Goal: Information Seeking & Learning: Learn about a topic

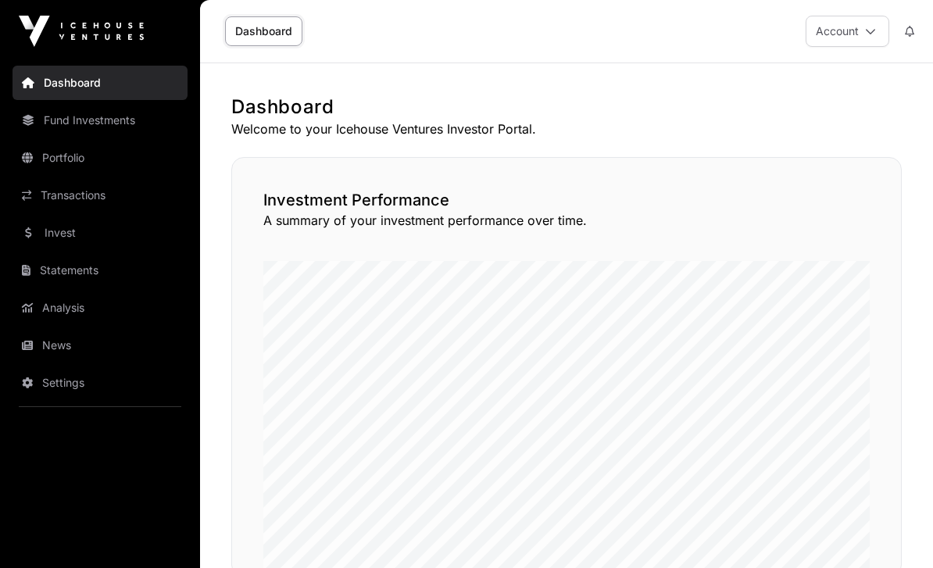
click at [43, 127] on link "Fund Investments" at bounding box center [99, 120] width 175 height 34
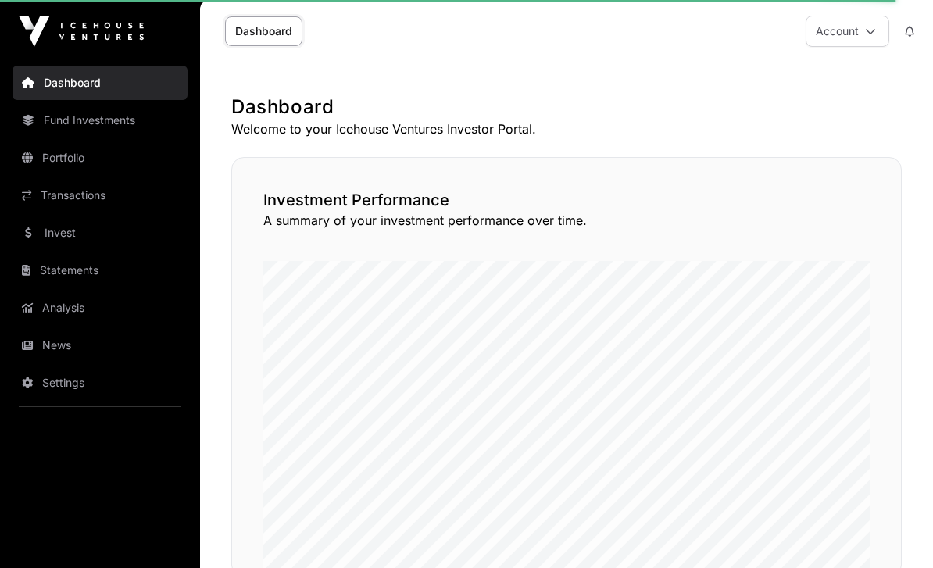
click at [45, 125] on link "Fund Investments" at bounding box center [99, 120] width 175 height 34
click at [69, 124] on link "Fund Investments" at bounding box center [99, 120] width 175 height 34
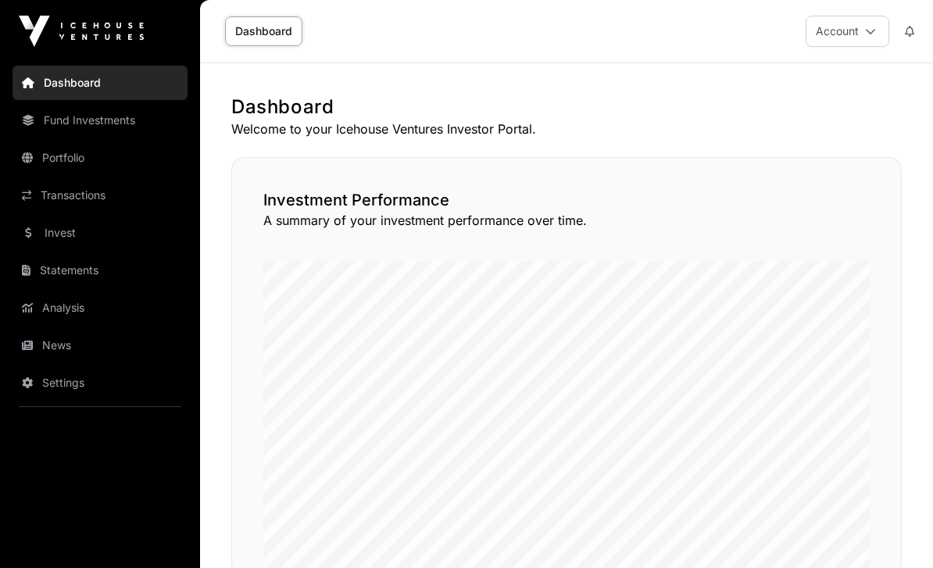
click at [55, 162] on link "Portfolio" at bounding box center [99, 158] width 175 height 34
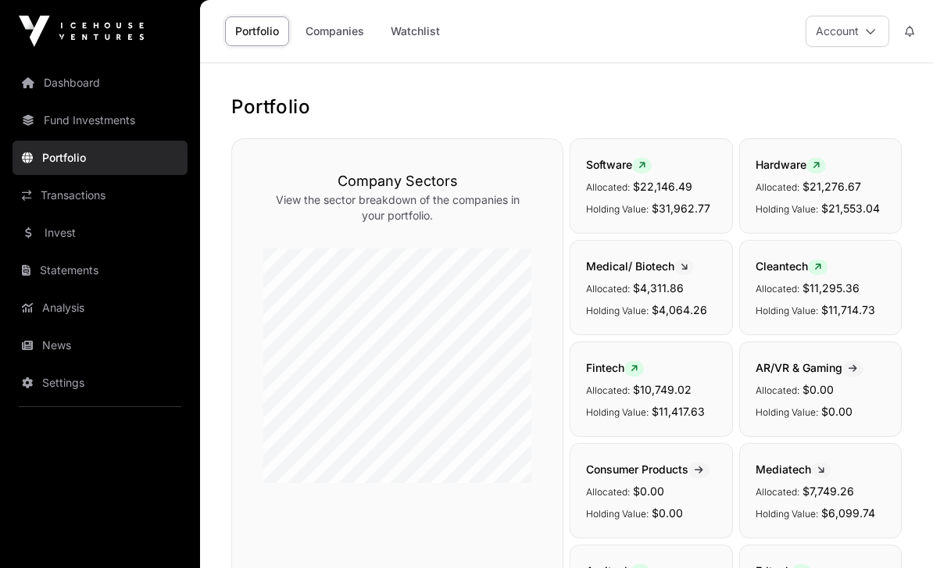
click at [62, 194] on link "Transactions" at bounding box center [99, 195] width 175 height 34
click at [63, 195] on link "Transactions" at bounding box center [99, 195] width 175 height 34
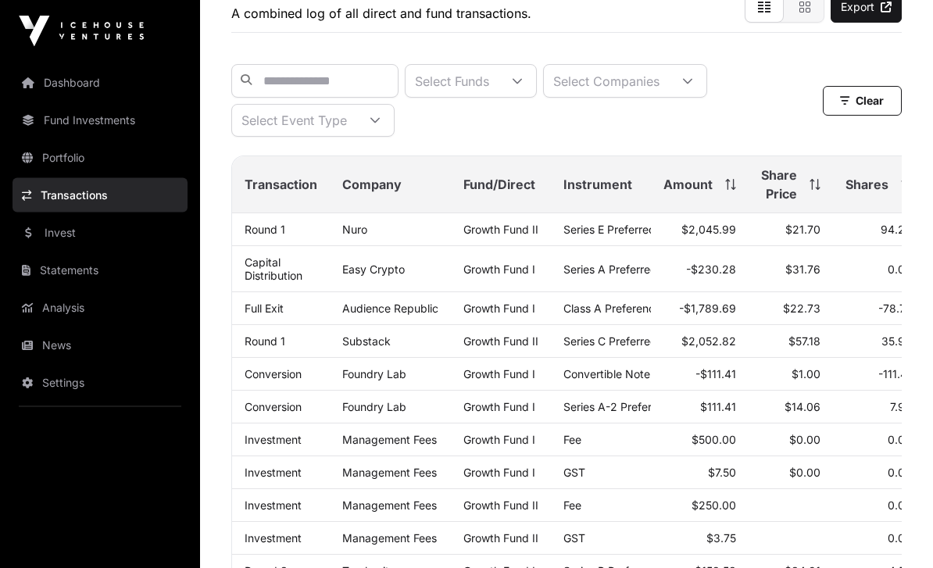
scroll to position [116, 0]
click at [289, 87] on input "text" at bounding box center [314, 81] width 167 height 34
paste input "**********"
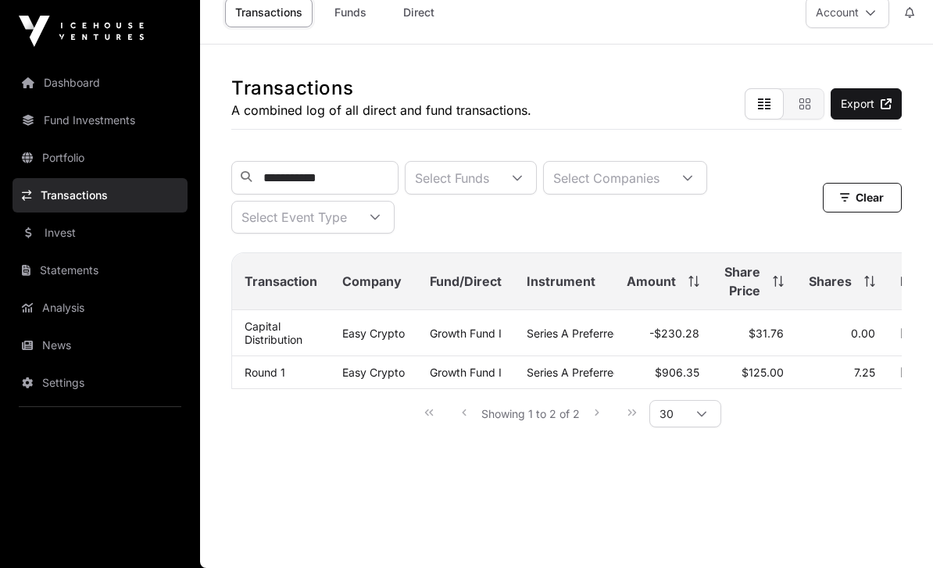
scroll to position [0, 0]
type input "**********"
click at [369, 362] on td "Easy Crypto" at bounding box center [373, 372] width 87 height 33
click at [359, 366] on link "Easy Crypto" at bounding box center [373, 372] width 62 height 13
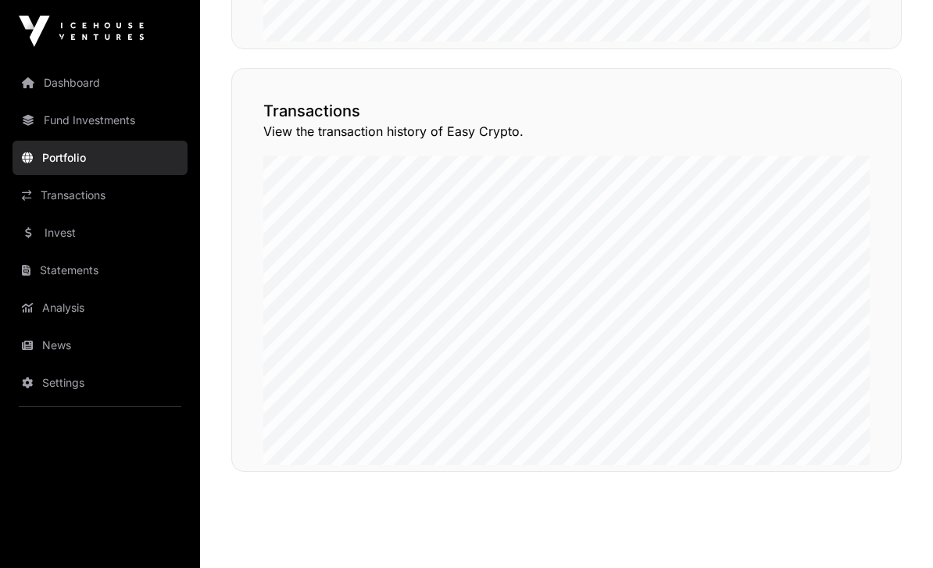
scroll to position [1106, 0]
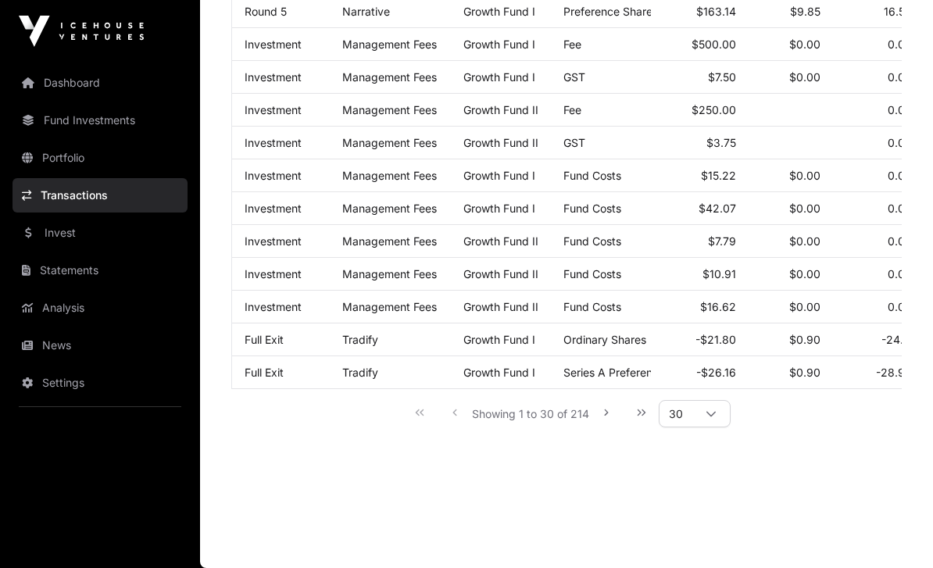
scroll to position [50, 0]
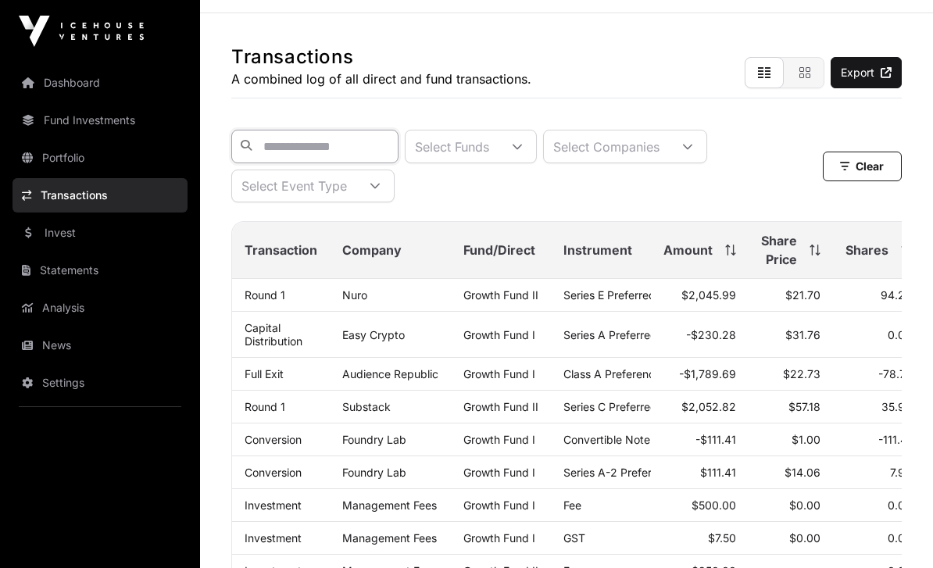
click at [264, 144] on input "text" at bounding box center [314, 147] width 167 height 34
paste input "**********"
type input "**********"
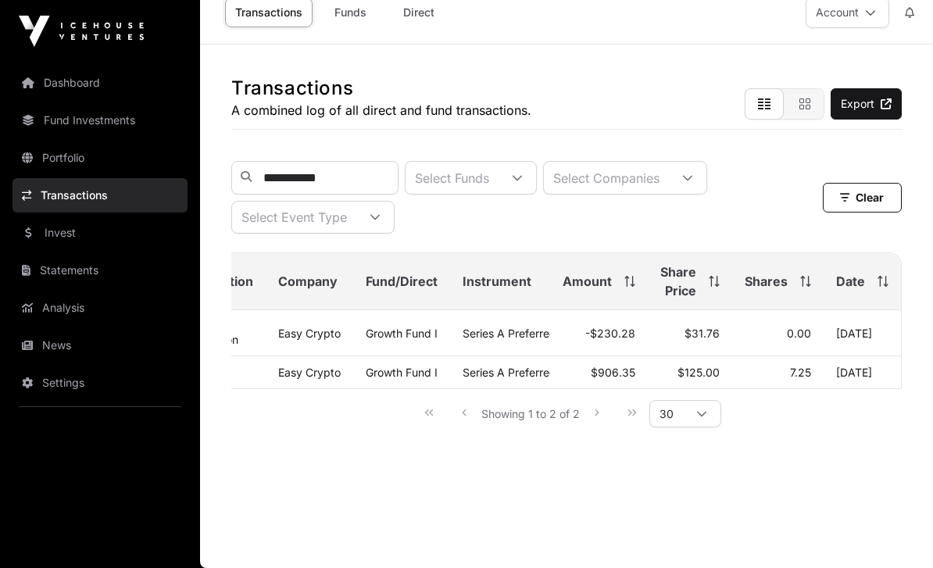
scroll to position [0, 78]
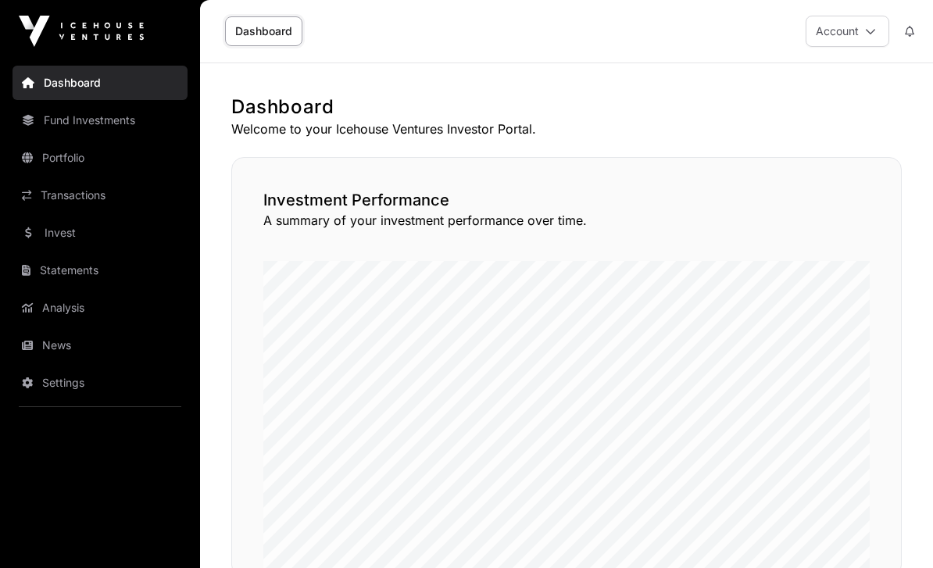
click at [50, 227] on link "Invest" at bounding box center [99, 233] width 175 height 34
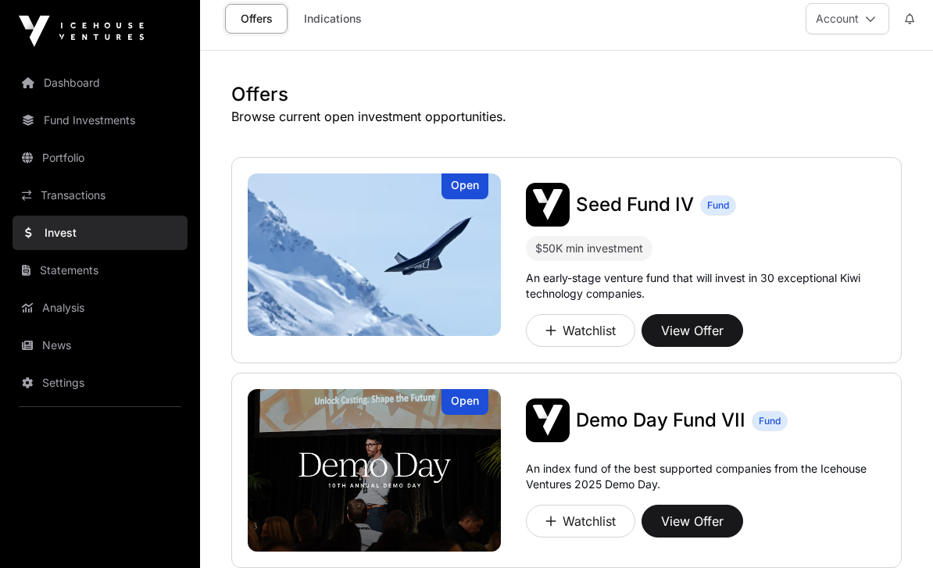
scroll to position [16, 0]
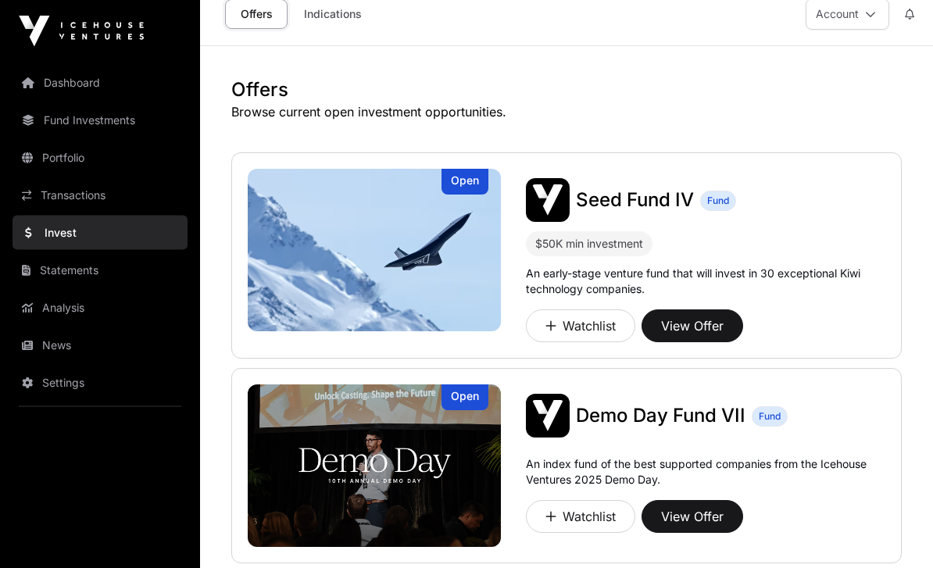
click at [711, 324] on button "View Offer" at bounding box center [692, 326] width 102 height 33
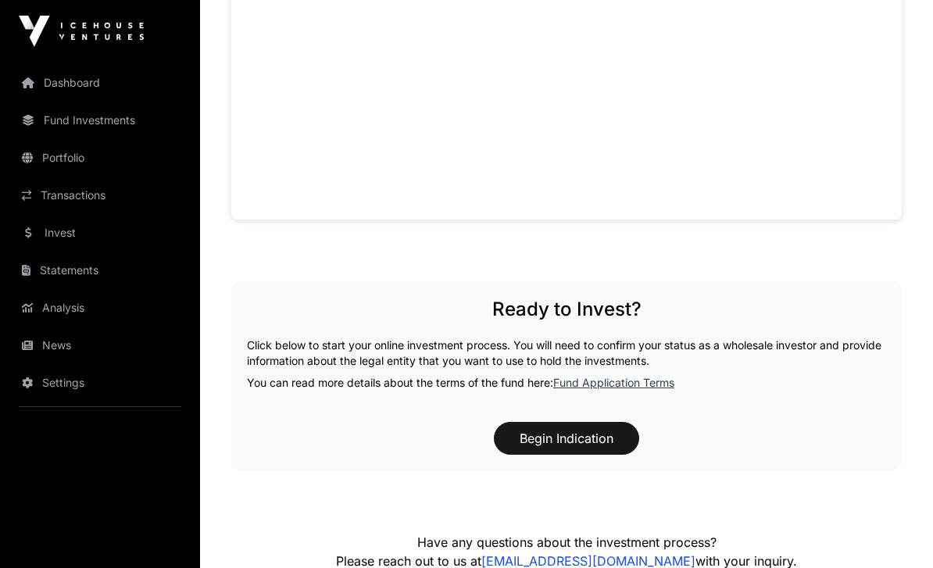
scroll to position [1133, 0]
